Goal: Use online tool/utility: Utilize a website feature to perform a specific function

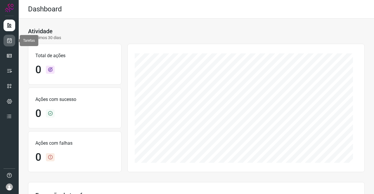
click at [4, 41] on link at bounding box center [10, 41] width 12 height 12
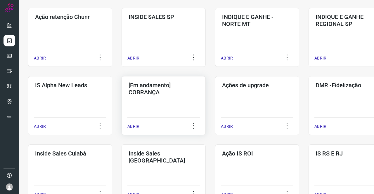
click at [215, 101] on div "[Em andamento] COBRANÇA ABRIR" at bounding box center [257, 105] width 84 height 59
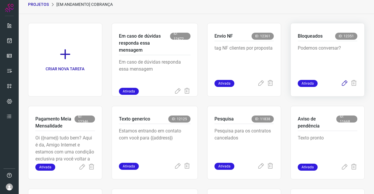
click at [341, 84] on icon at bounding box center [344, 83] width 7 height 7
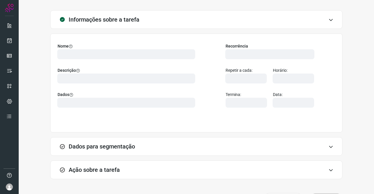
type input "569901"
type input "420621"
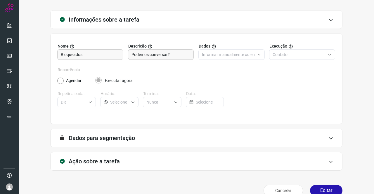
click at [102, 161] on h3 "Ação sobre a tarefa" at bounding box center [94, 161] width 51 height 7
type input "Amigo 0800"
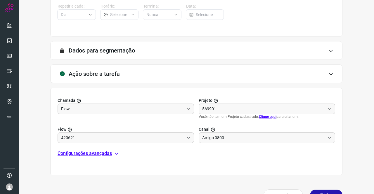
click at [92, 154] on p "Configurações avançadas" at bounding box center [84, 153] width 54 height 7
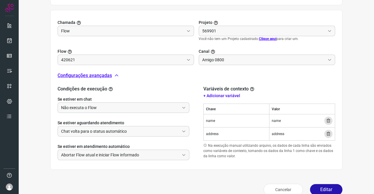
scroll to position [198, 0]
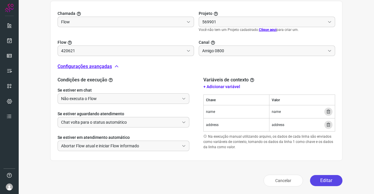
click at [330, 182] on button "Editar" at bounding box center [326, 180] width 32 height 11
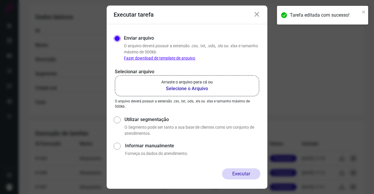
click at [199, 90] on b "Selecione o Arquivo" at bounding box center [186, 88] width 51 height 7
click at [0, 0] on input "Arraste o arquivo para cá ou Selecione o Arquivo" at bounding box center [0, 0] width 0 height 0
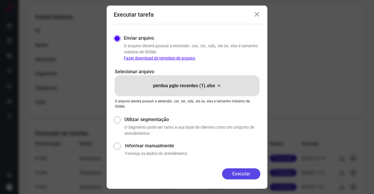
click at [247, 170] on button "Executar" at bounding box center [241, 173] width 38 height 11
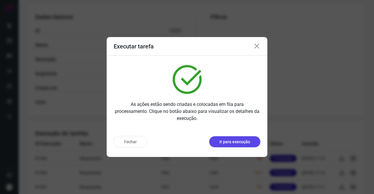
click at [230, 138] on button "Ir para execução" at bounding box center [234, 141] width 51 height 11
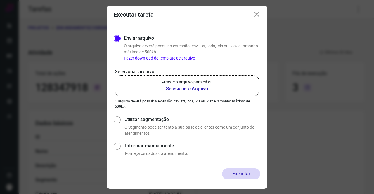
click at [180, 82] on p "Arraste o arquivo para cá ou" at bounding box center [186, 82] width 51 height 6
click at [0, 0] on input "Arraste o arquivo para cá ou Selecione o Arquivo" at bounding box center [0, 0] width 0 height 0
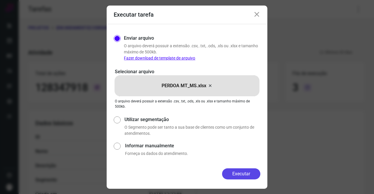
click at [235, 171] on button "Executar" at bounding box center [241, 173] width 38 height 11
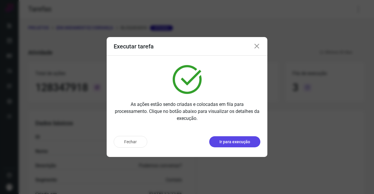
click at [235, 138] on button "Ir para execução" at bounding box center [234, 141] width 51 height 11
